Goal: Task Accomplishment & Management: Use online tool/utility

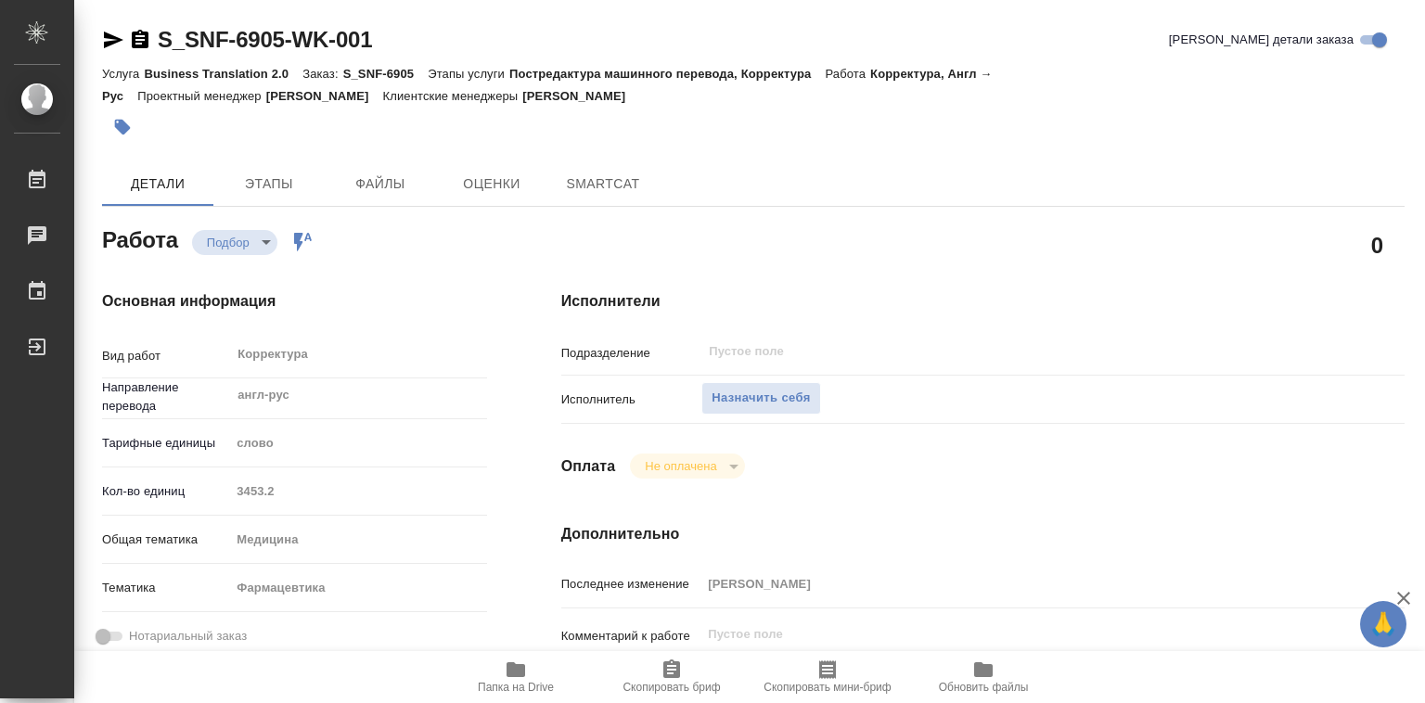
type textarea "x"
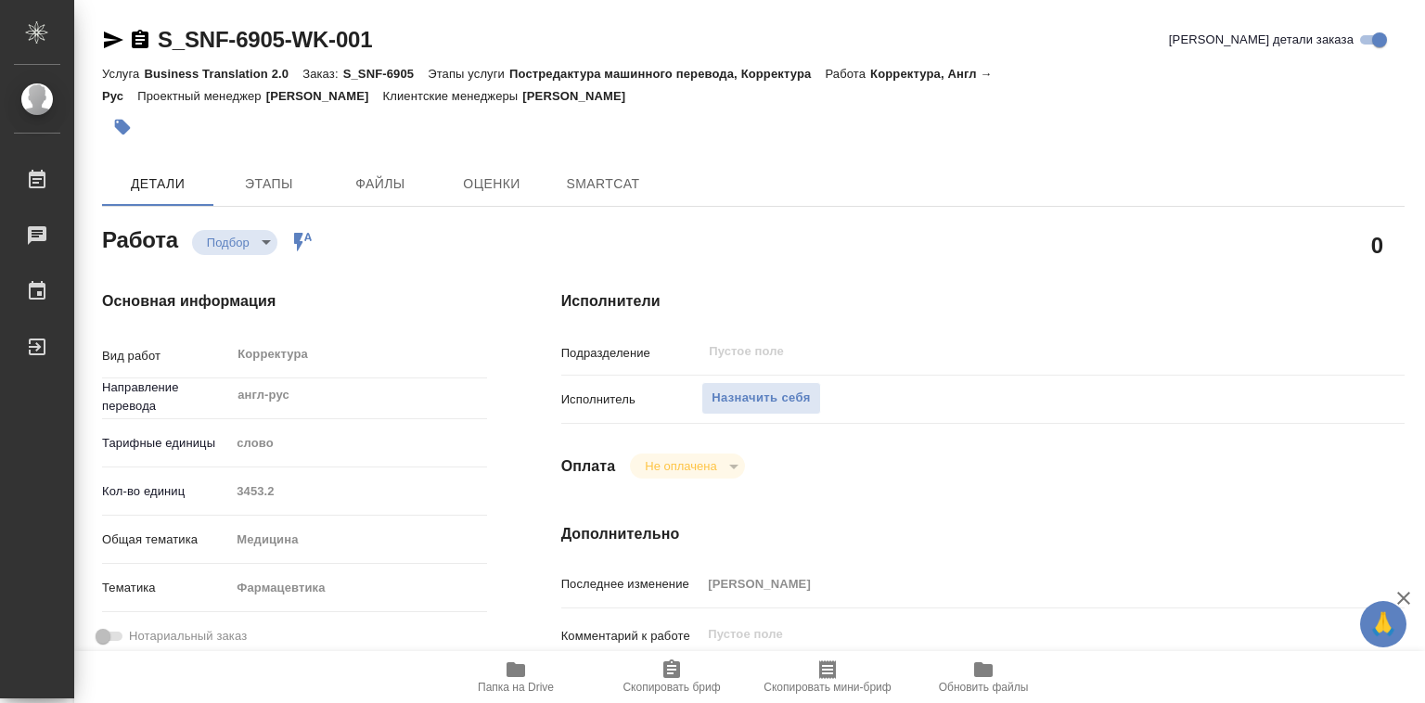
type textarea "x"
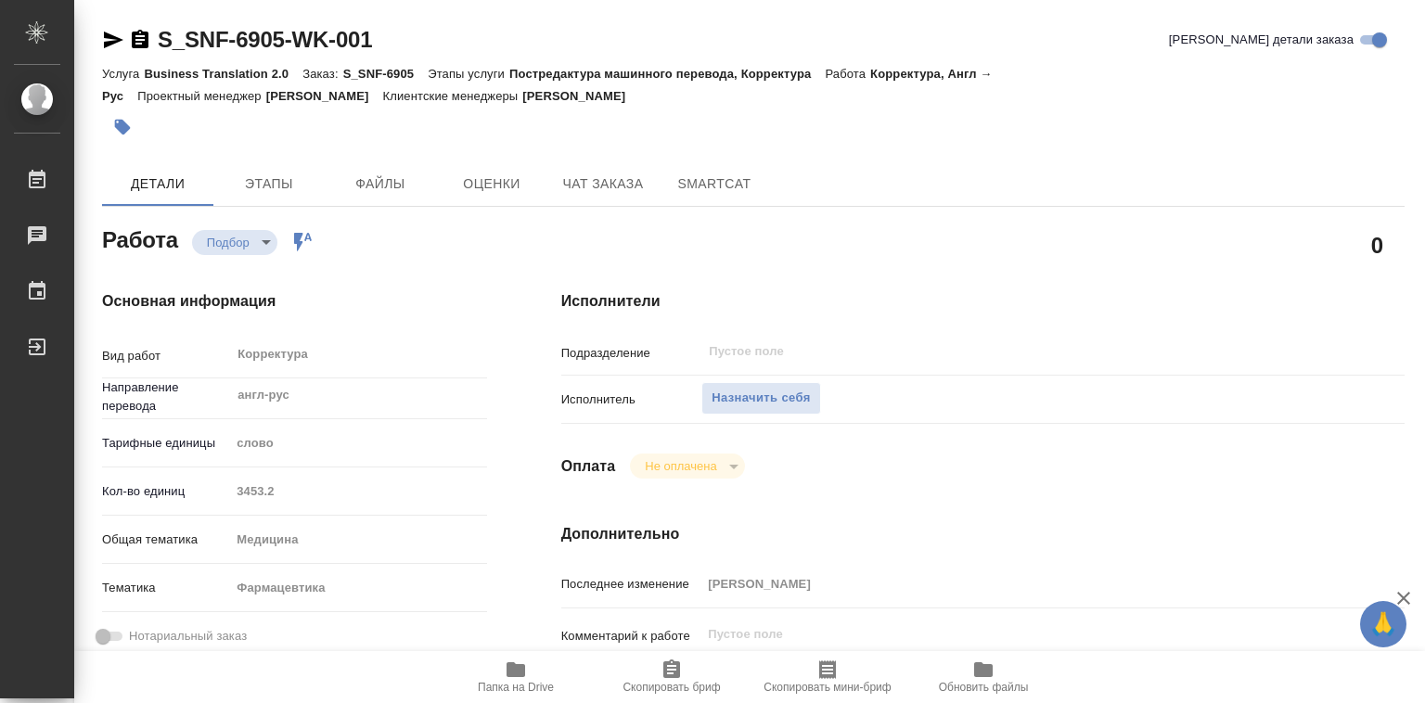
type textarea "x"
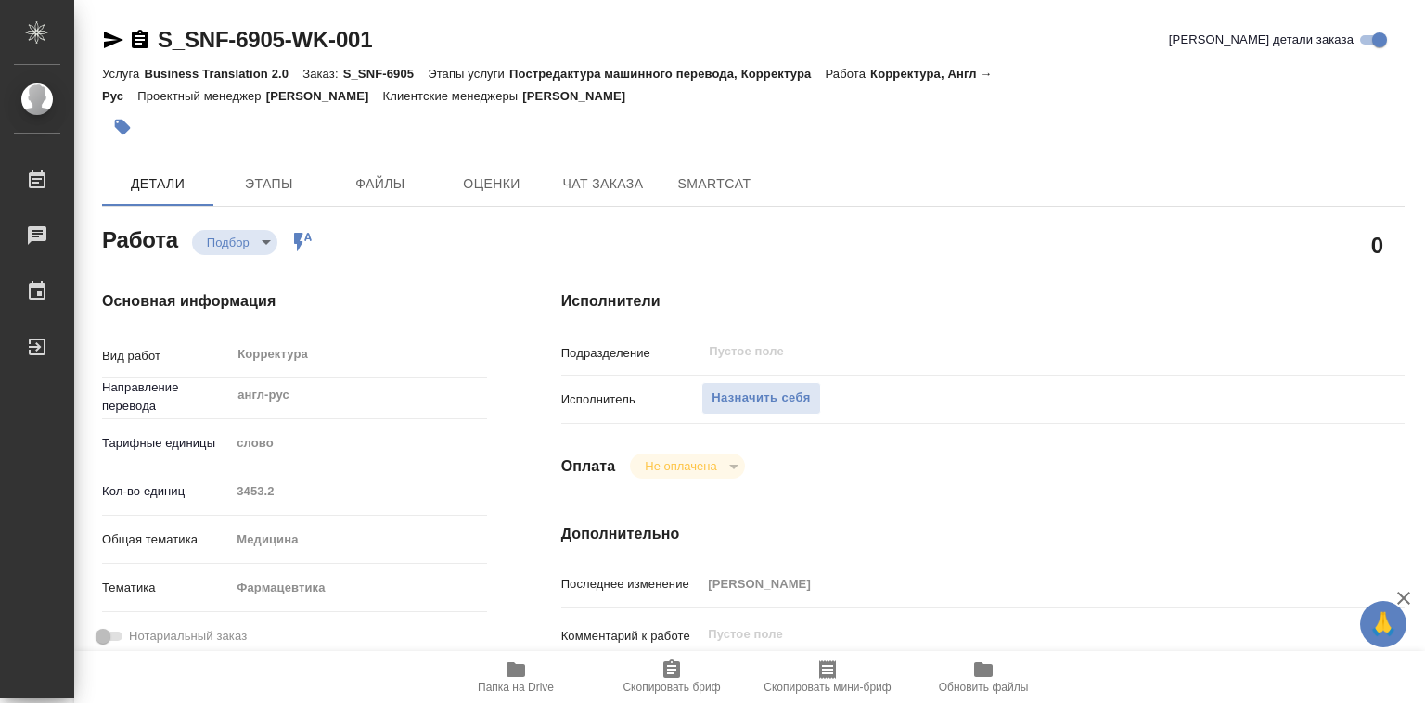
type textarea "x"
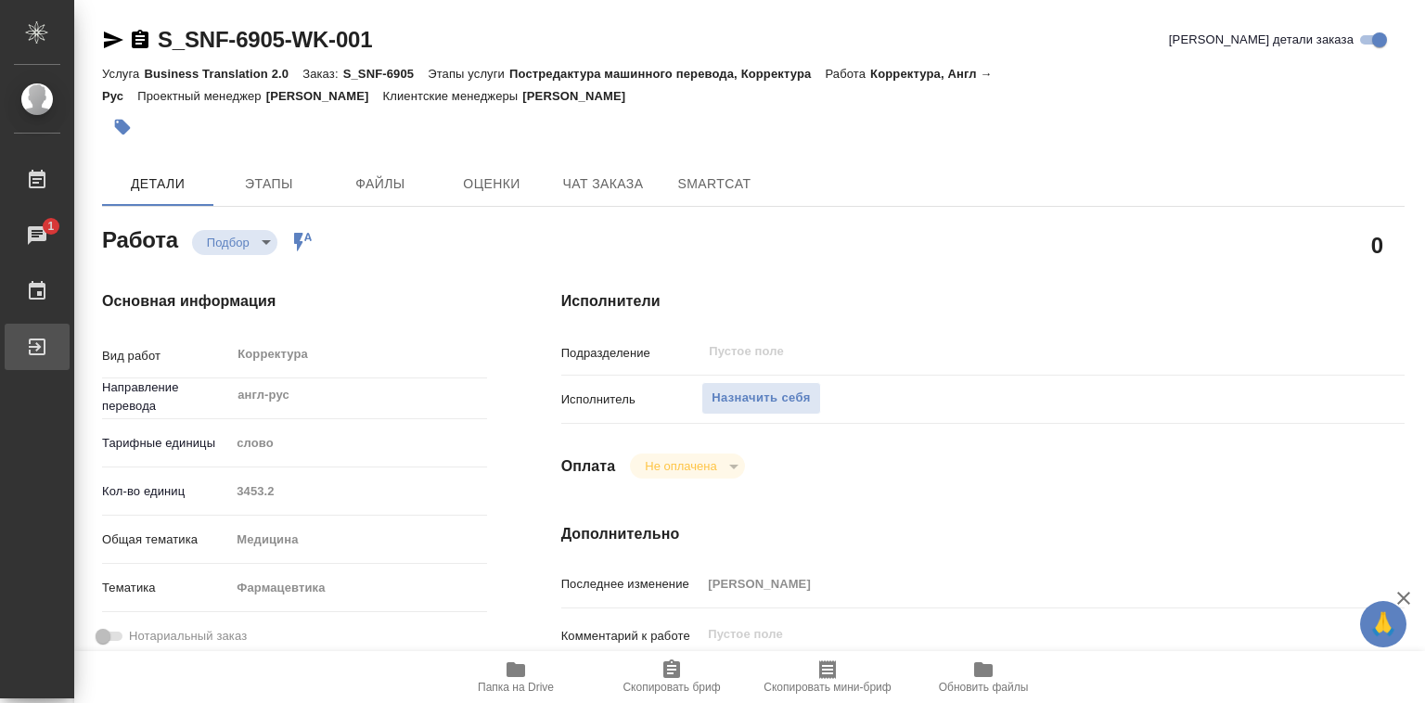
type textarea "x"
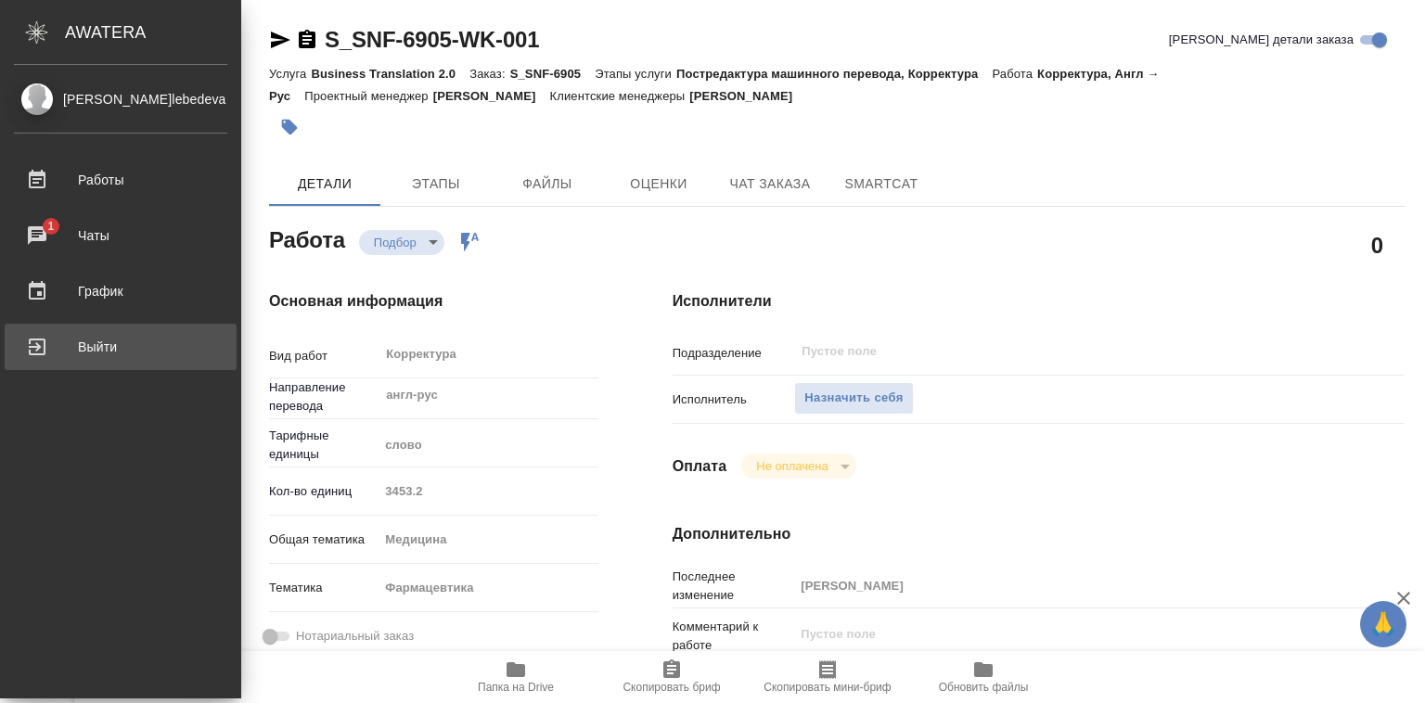
type textarea "x"
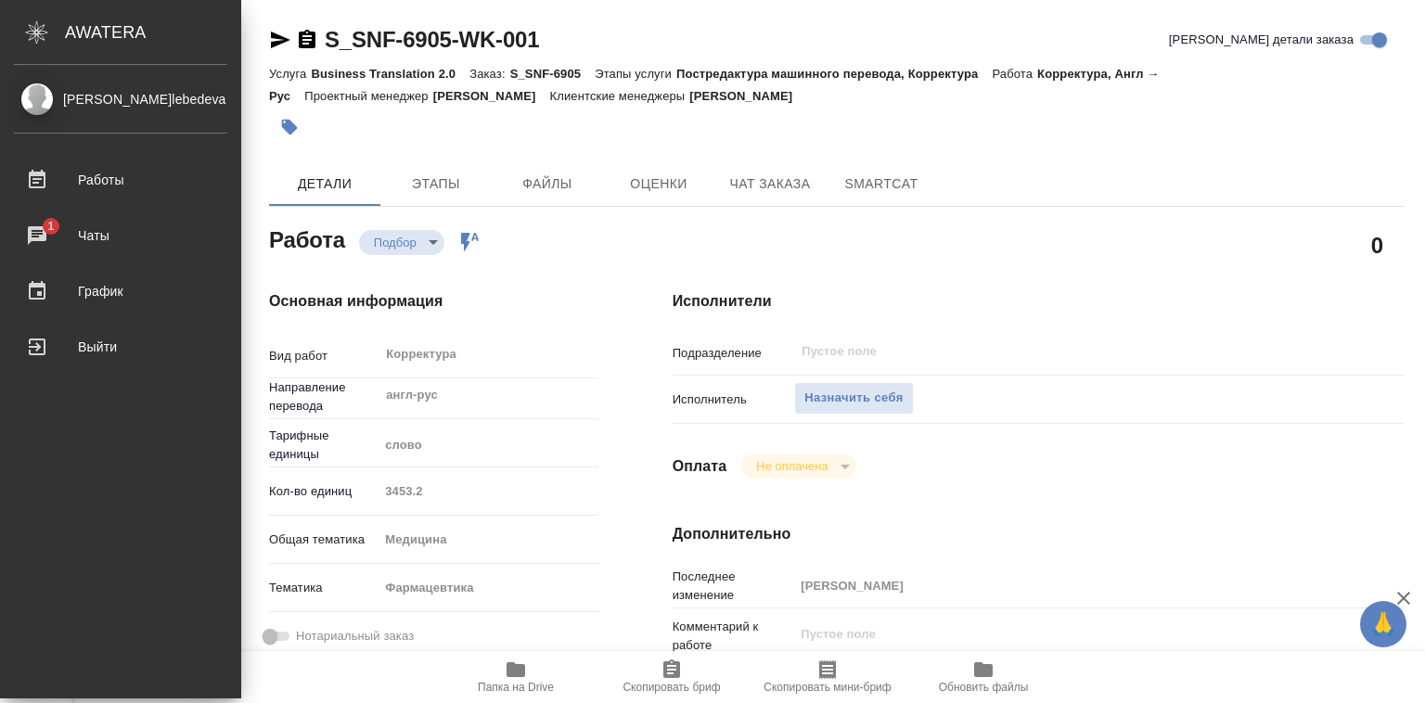
type textarea "x"
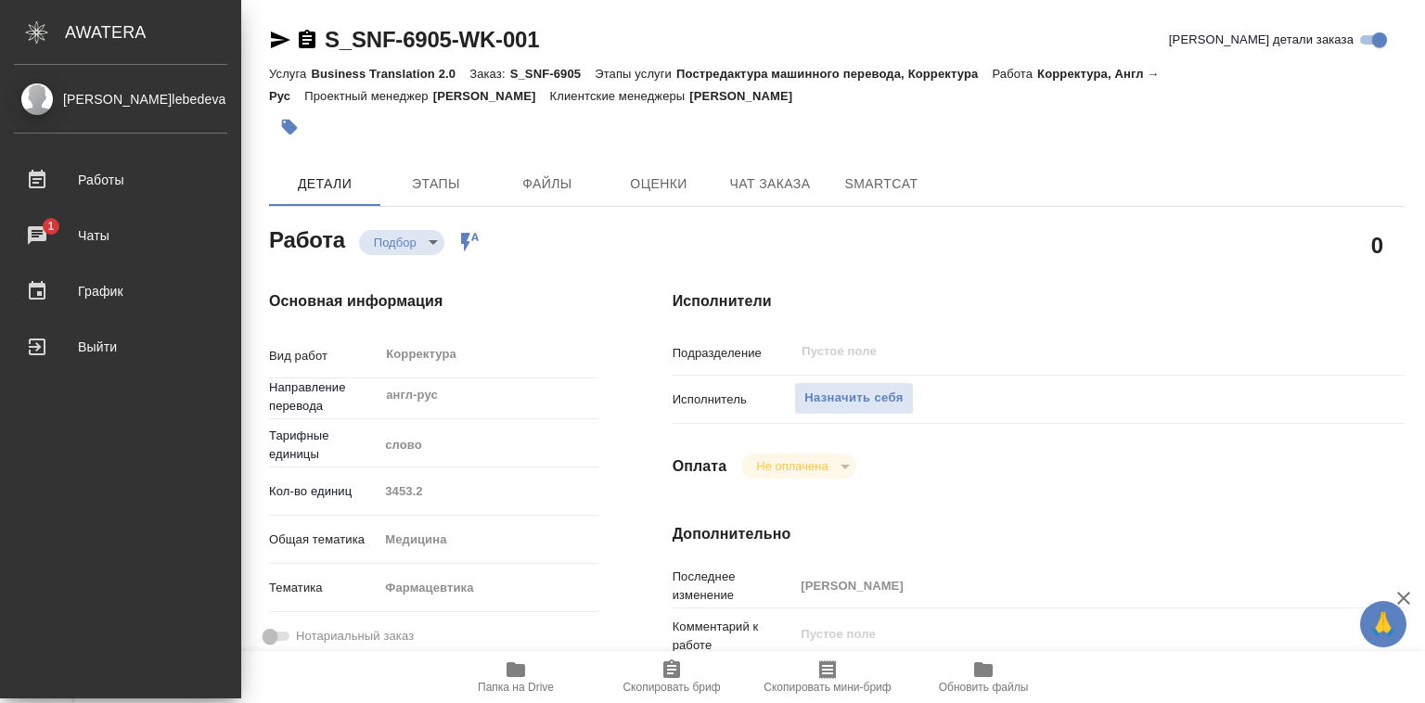
type textarea "x"
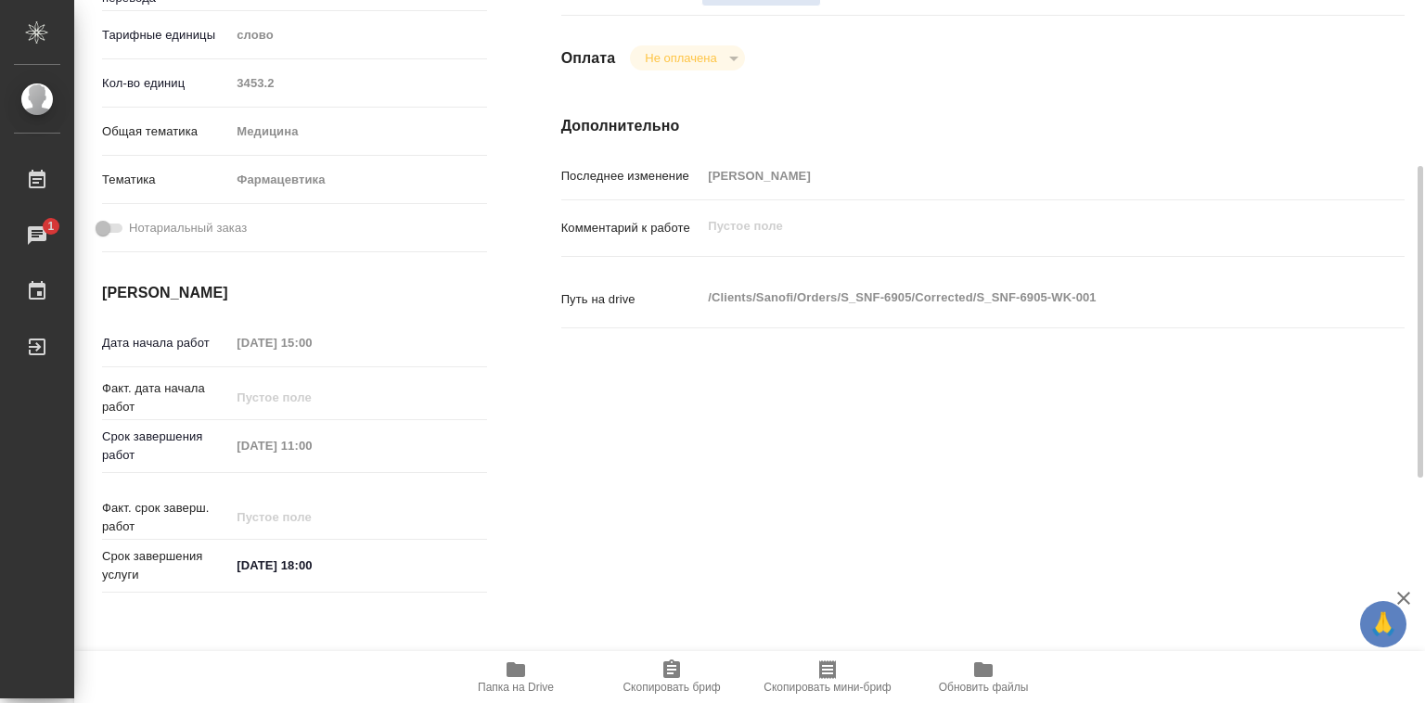
scroll to position [421, 0]
